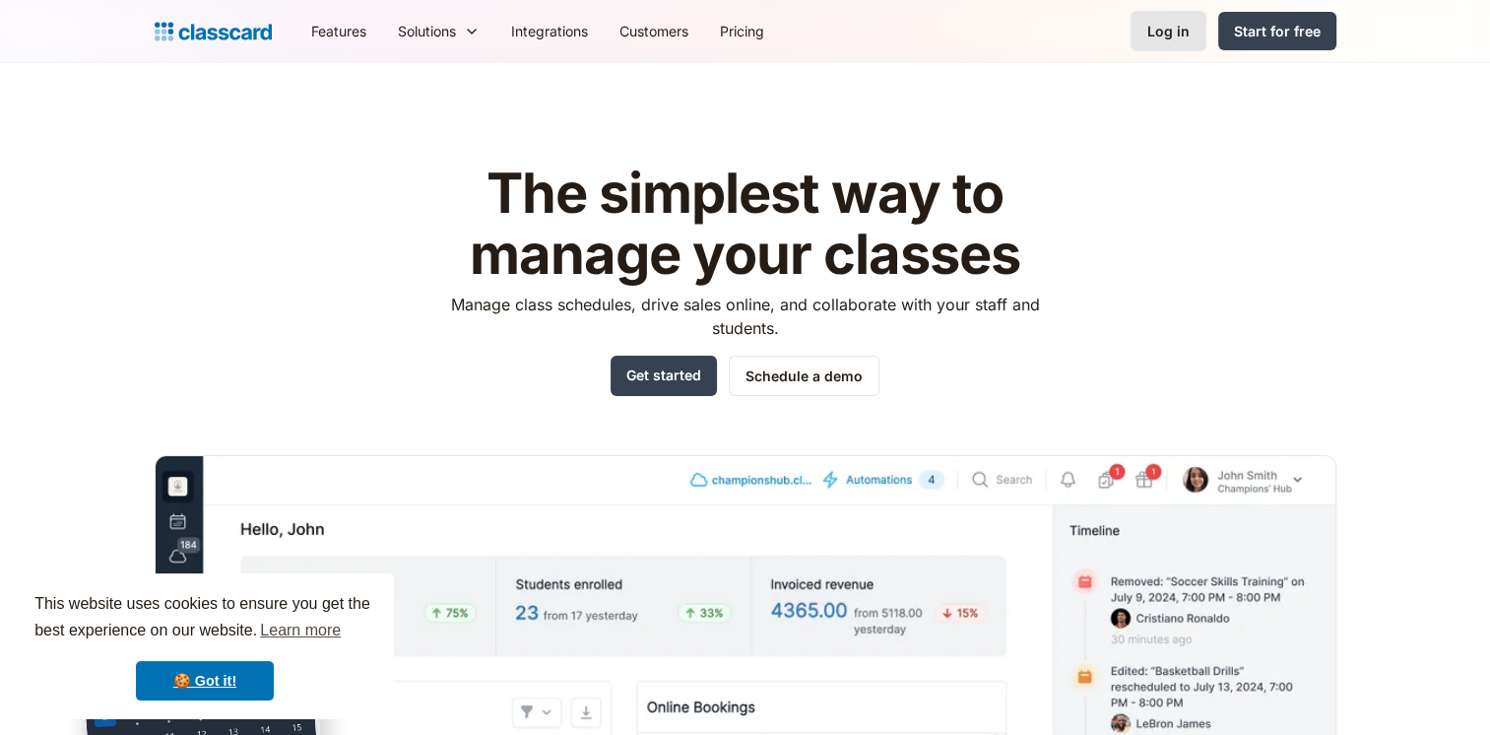
click at [1174, 17] on link "Log in" at bounding box center [1169, 31] width 76 height 40
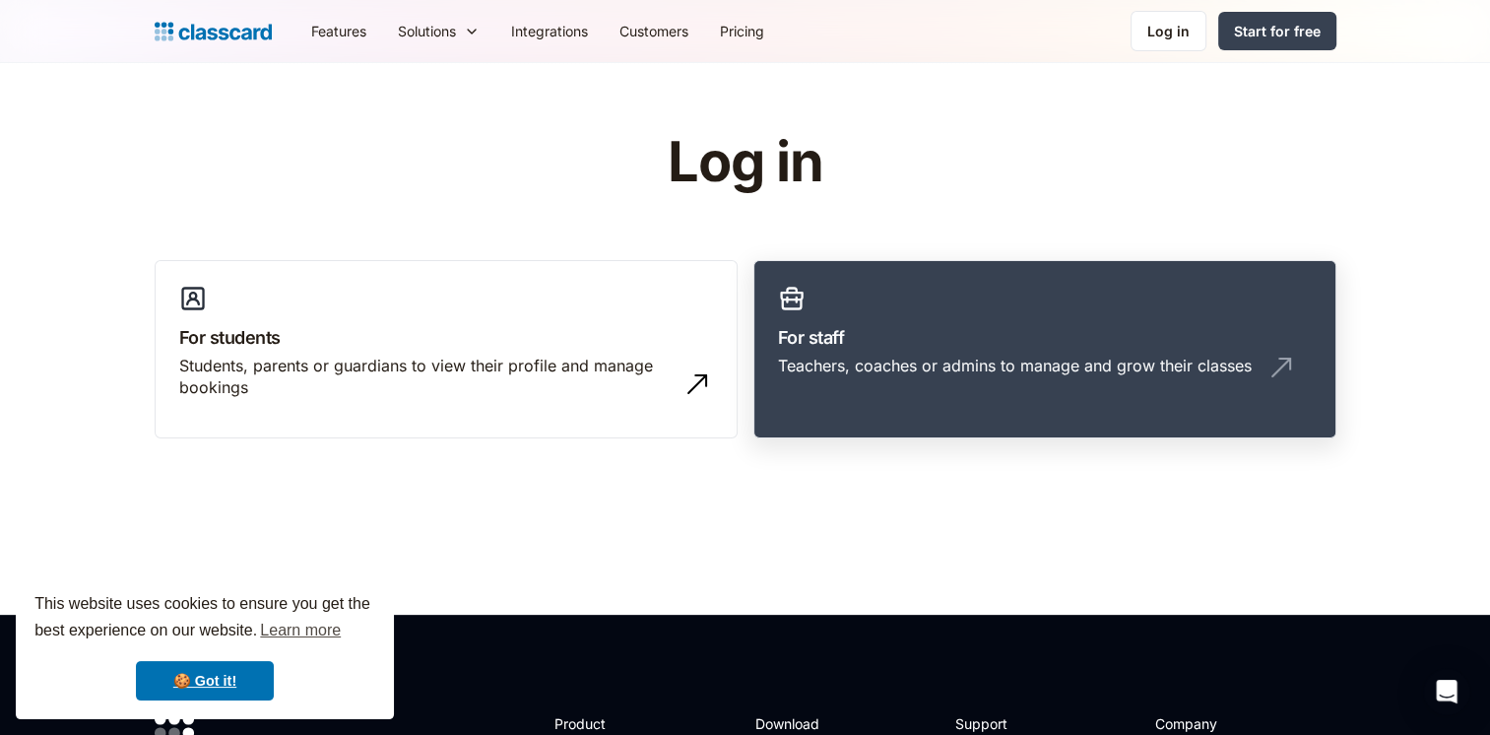
click at [1012, 357] on div "Teachers, coaches or admins to manage and grow their classes" at bounding box center [1015, 366] width 474 height 22
